Goal: Transaction & Acquisition: Purchase product/service

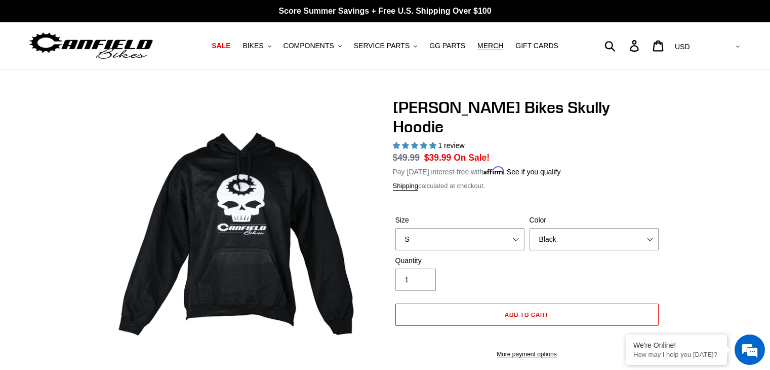
select select "XL pre-order ETA [DATE]"
select select "highest-rating"
click at [320, 51] on button "COMPONENTS .cls-1{fill:#231f20}" at bounding box center [313, 46] width 68 height 14
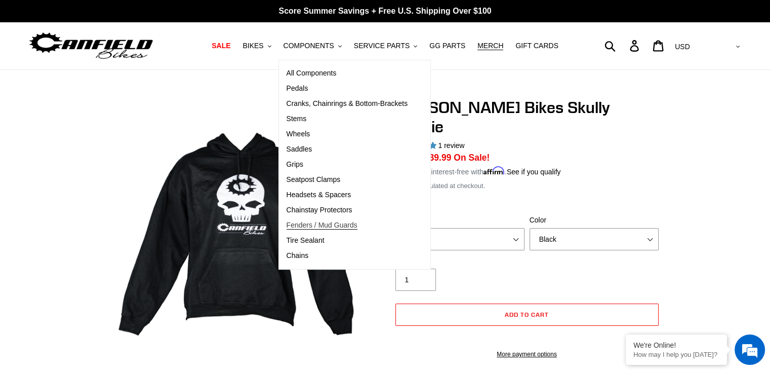
click at [308, 228] on span "Fenders / Mud Guards" at bounding box center [322, 225] width 71 height 9
